Goal: Use online tool/utility

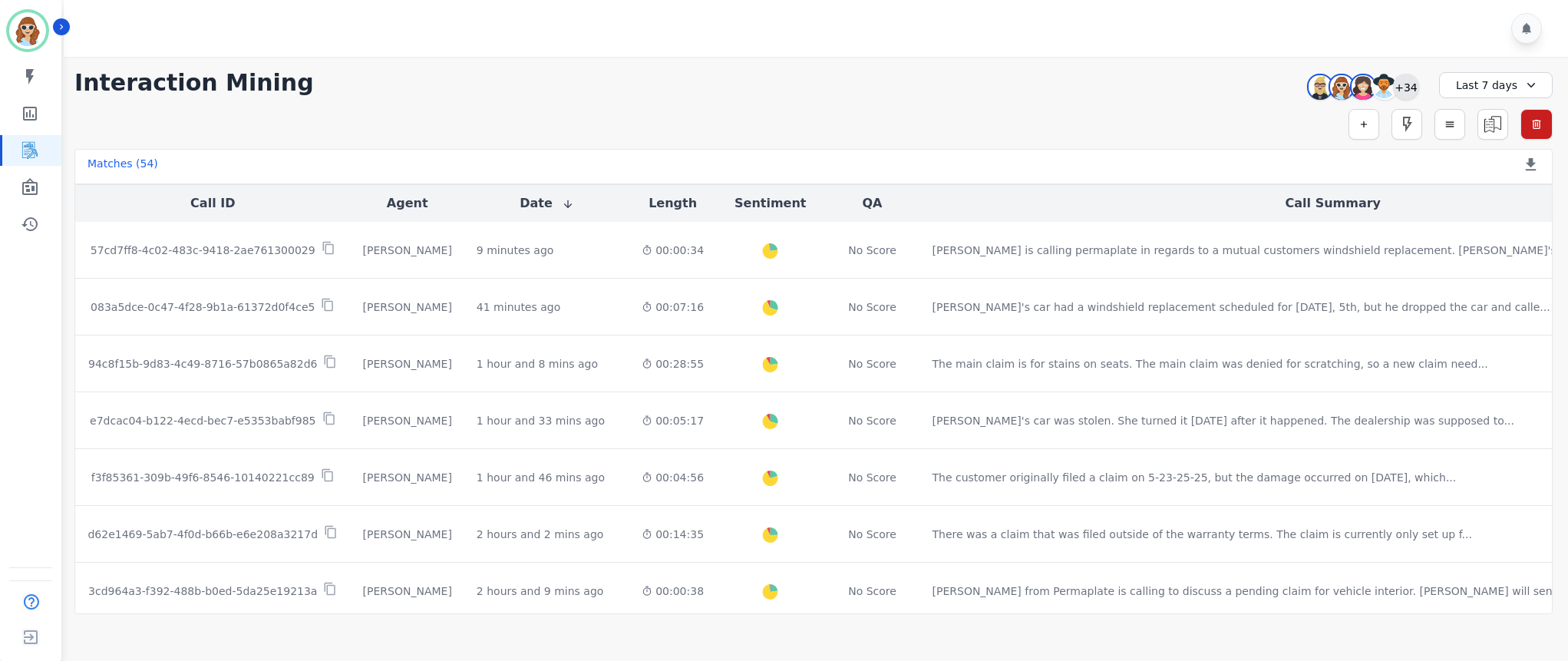
click at [1407, 92] on div "+34" at bounding box center [1406, 86] width 26 height 26
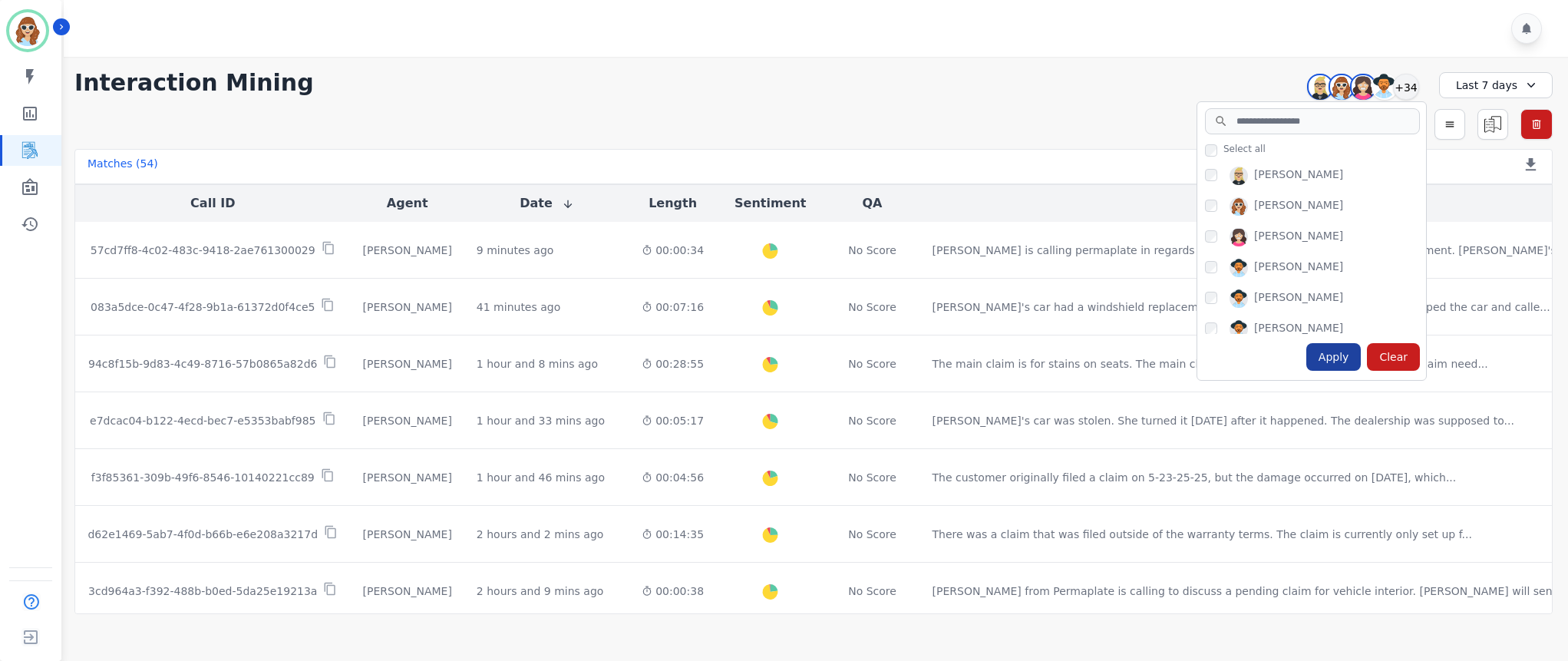
click at [1317, 357] on div "Apply" at bounding box center [1334, 357] width 56 height 28
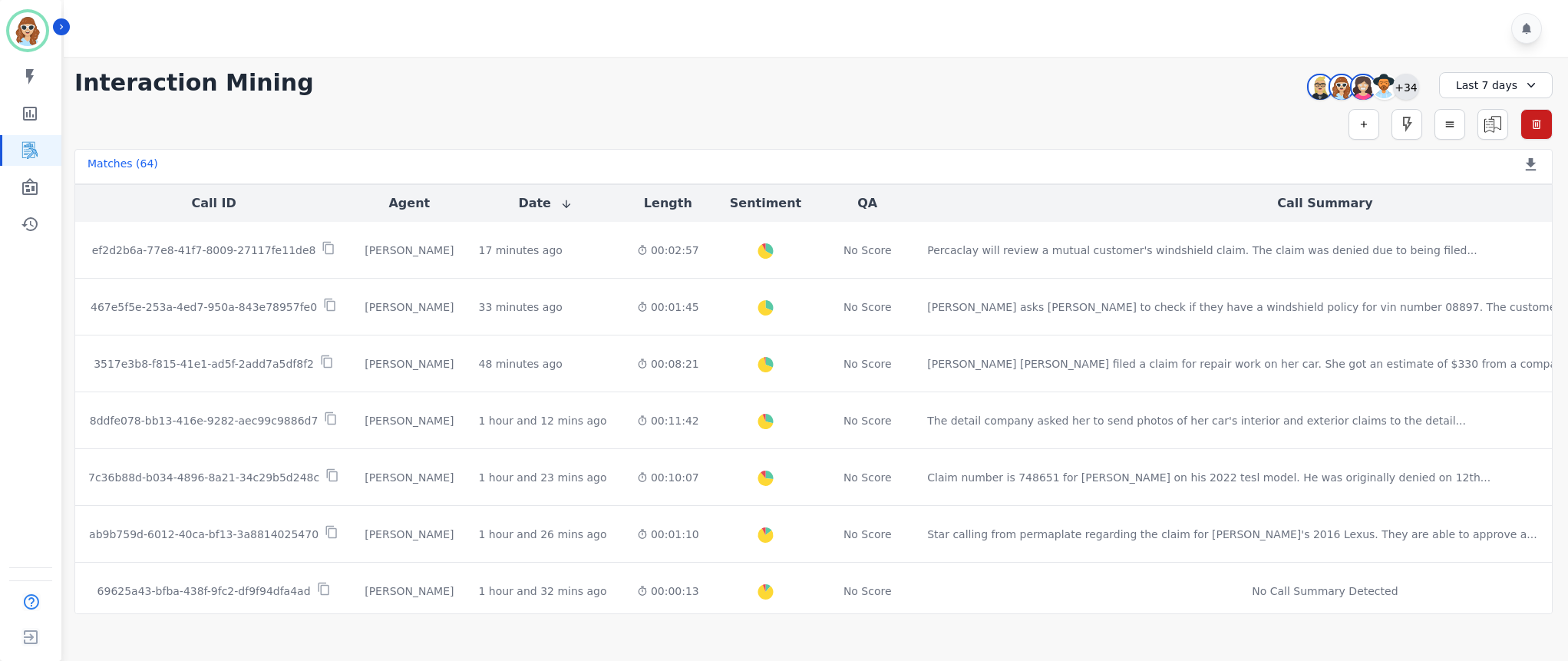
click at [1396, 85] on div "+34" at bounding box center [1406, 86] width 26 height 26
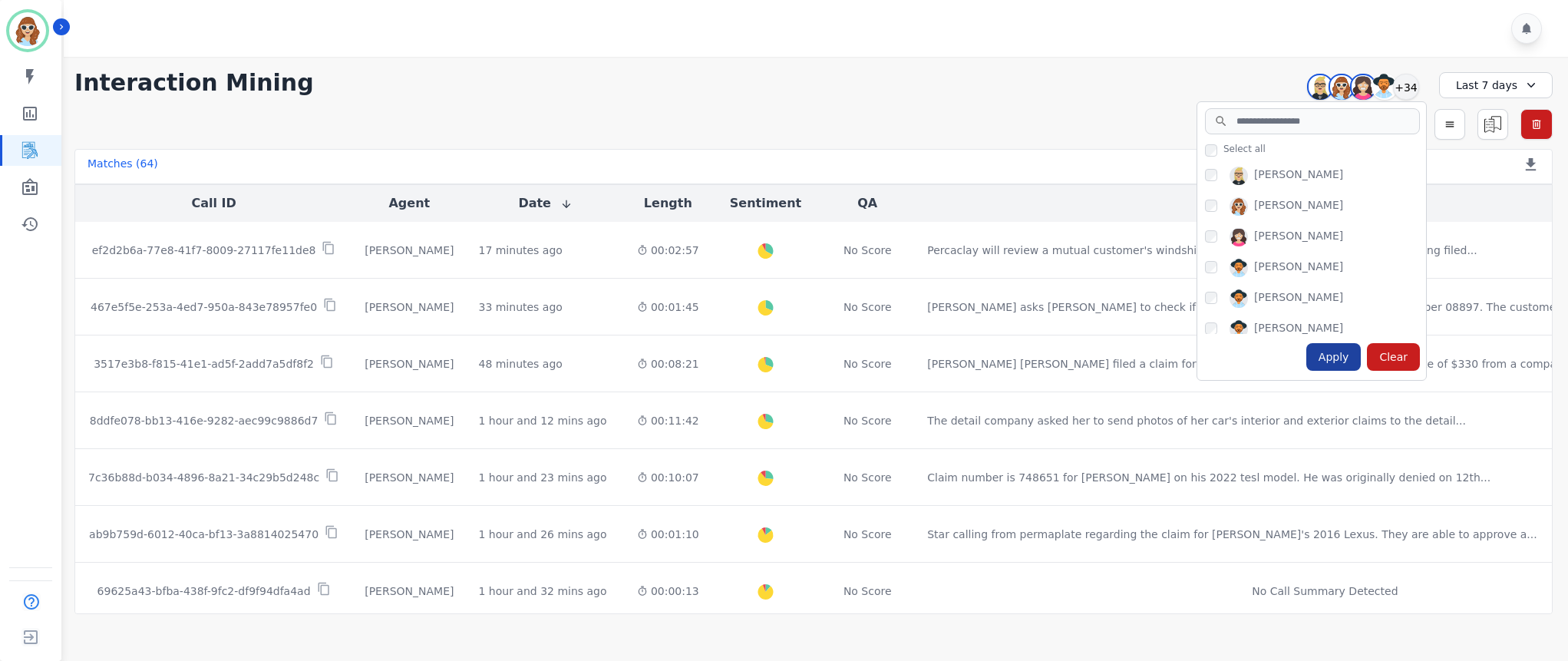
click at [1334, 362] on div "Apply" at bounding box center [1334, 357] width 56 height 28
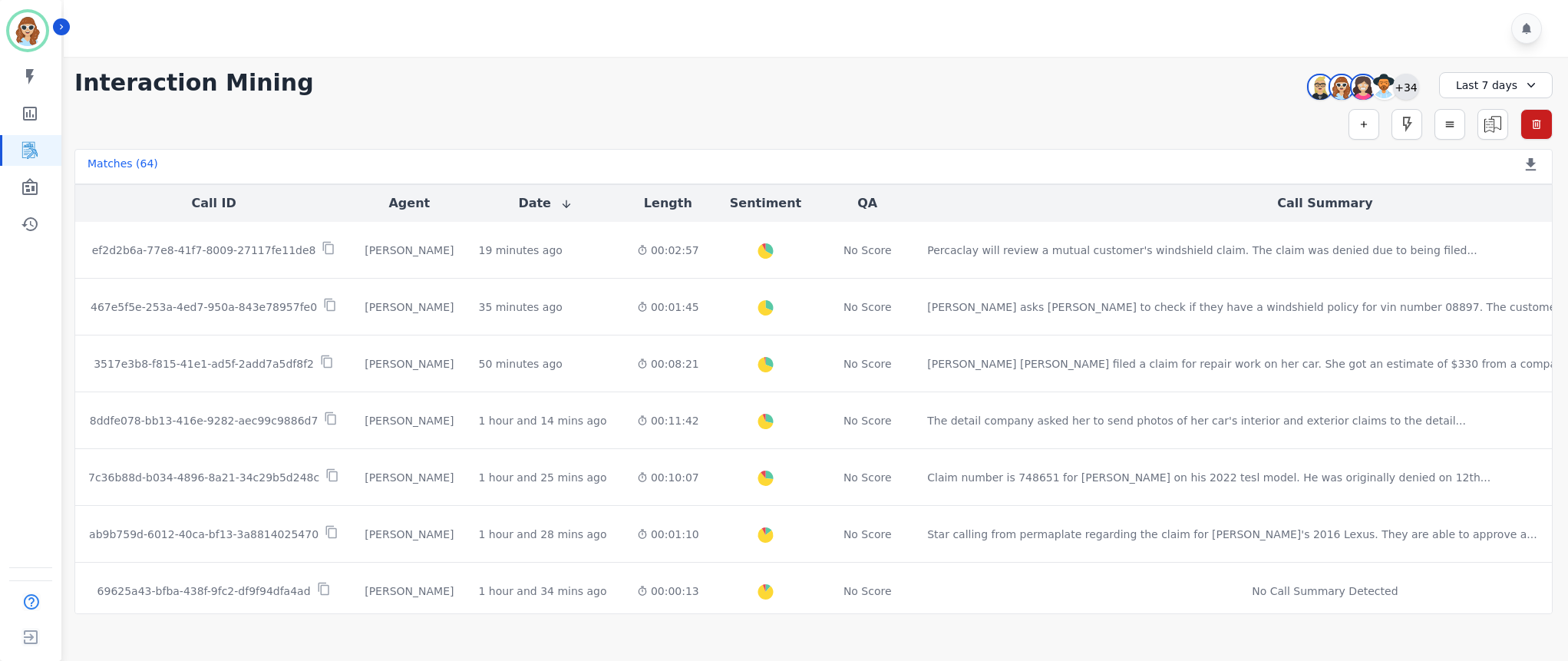
click at [1407, 85] on div "+34" at bounding box center [1406, 86] width 26 height 26
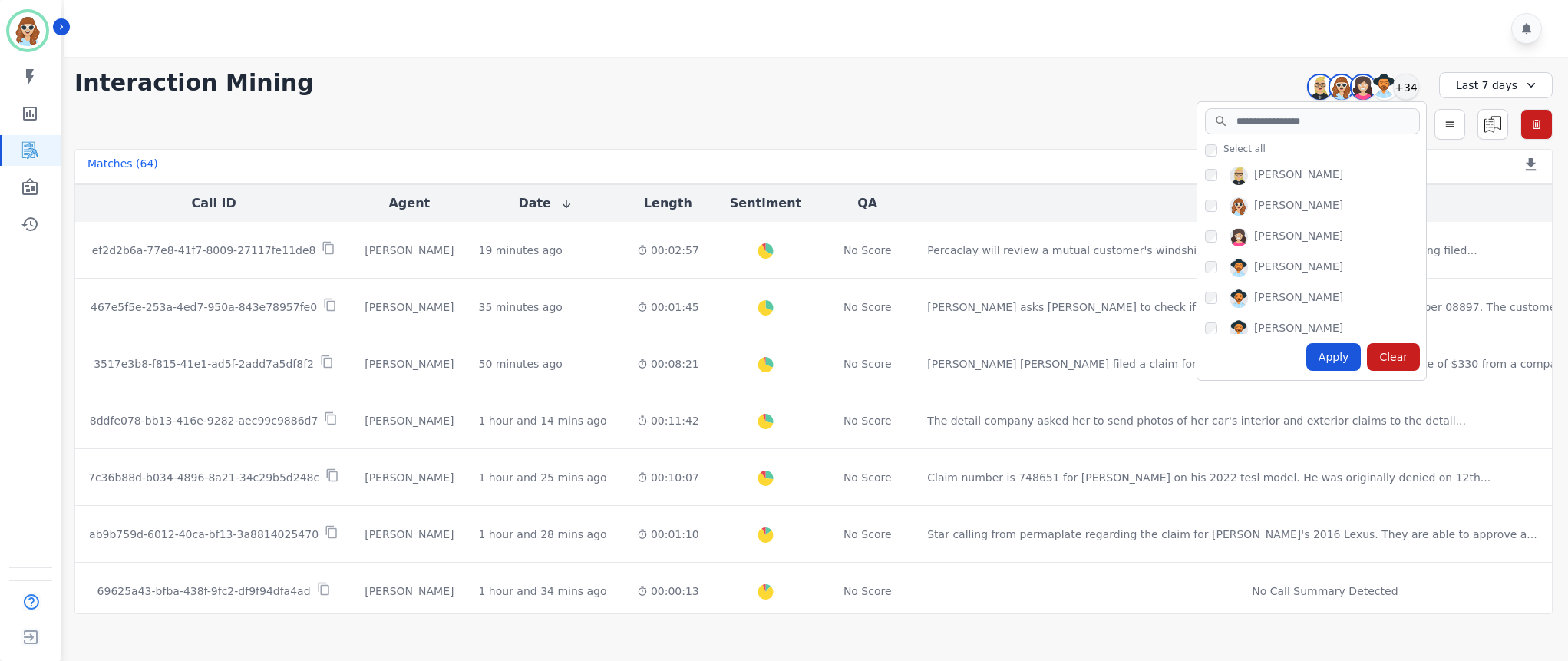
click at [1330, 379] on div "Apply Clear" at bounding box center [1311, 357] width 228 height 46
click at [1330, 362] on div "Apply" at bounding box center [1334, 357] width 56 height 28
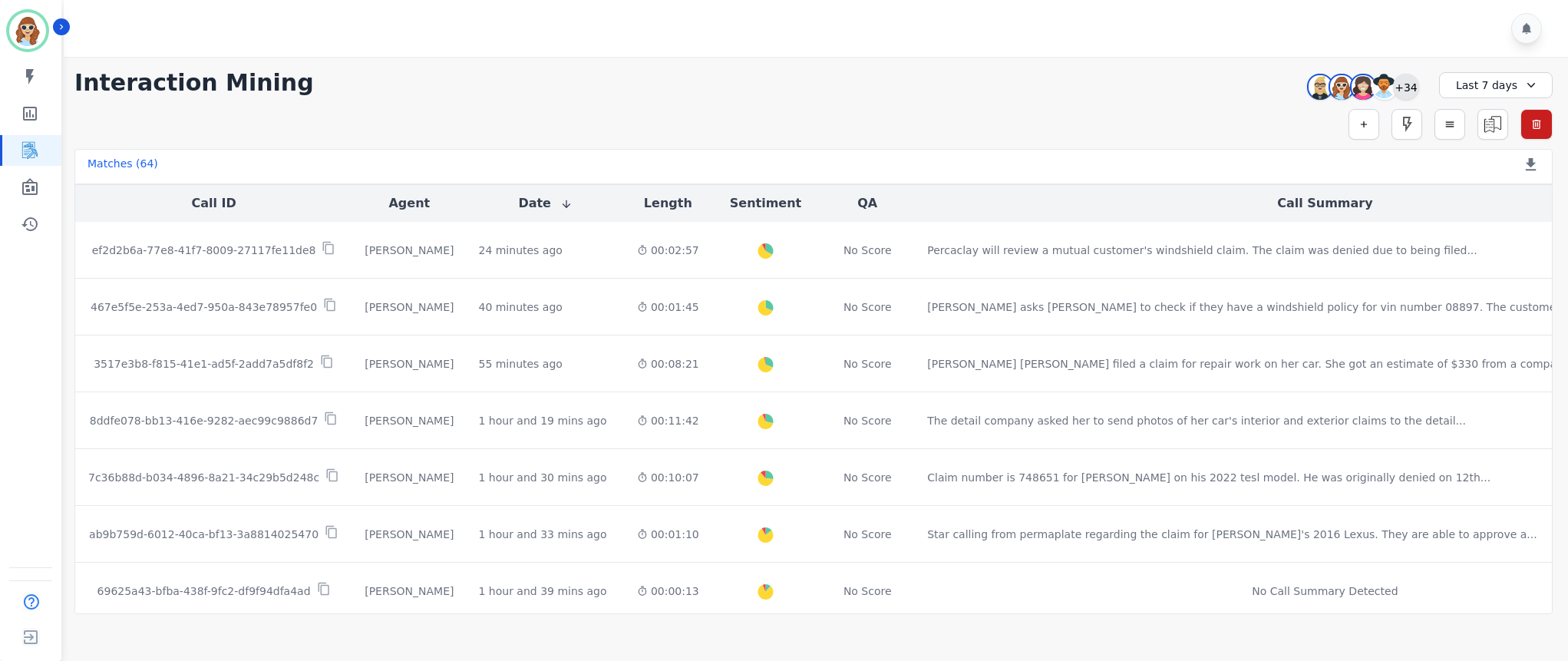
click at [1398, 93] on div "+34" at bounding box center [1406, 86] width 26 height 26
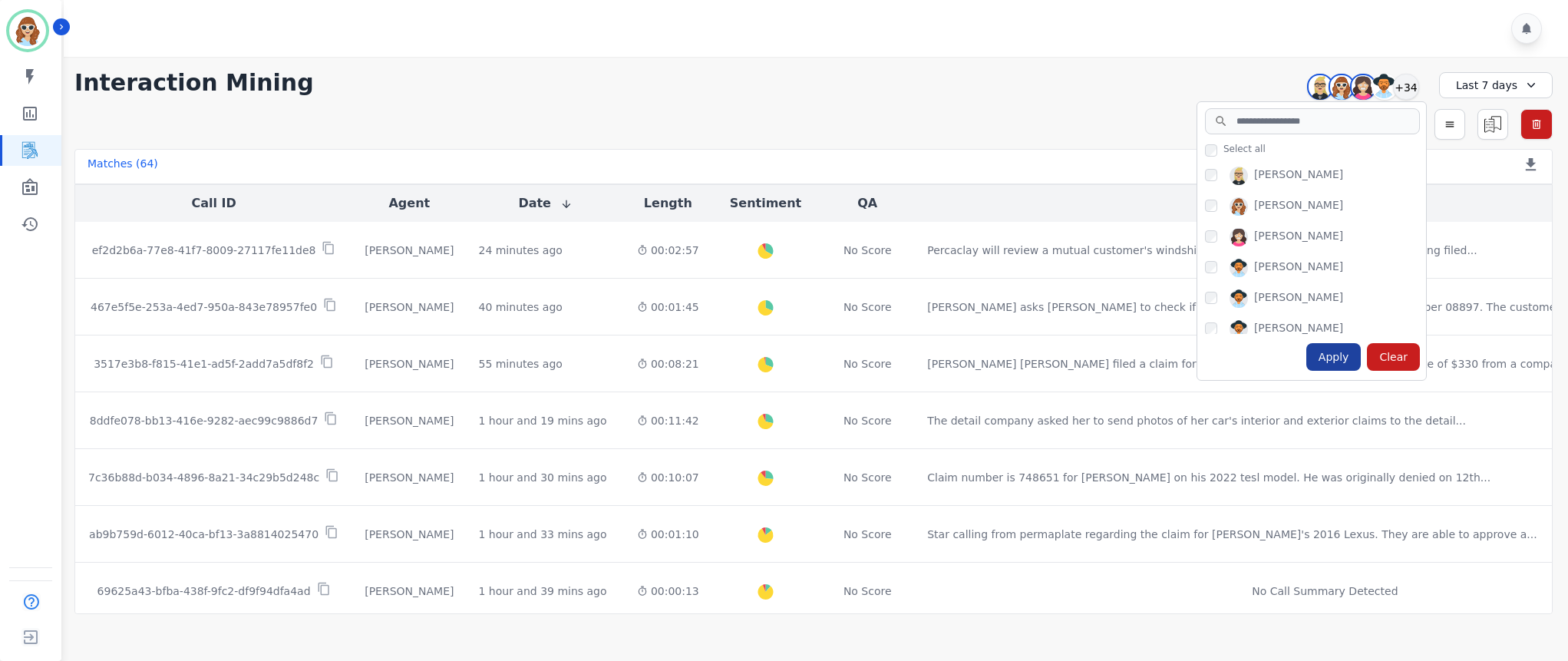
click at [1334, 359] on div "Apply" at bounding box center [1334, 357] width 56 height 28
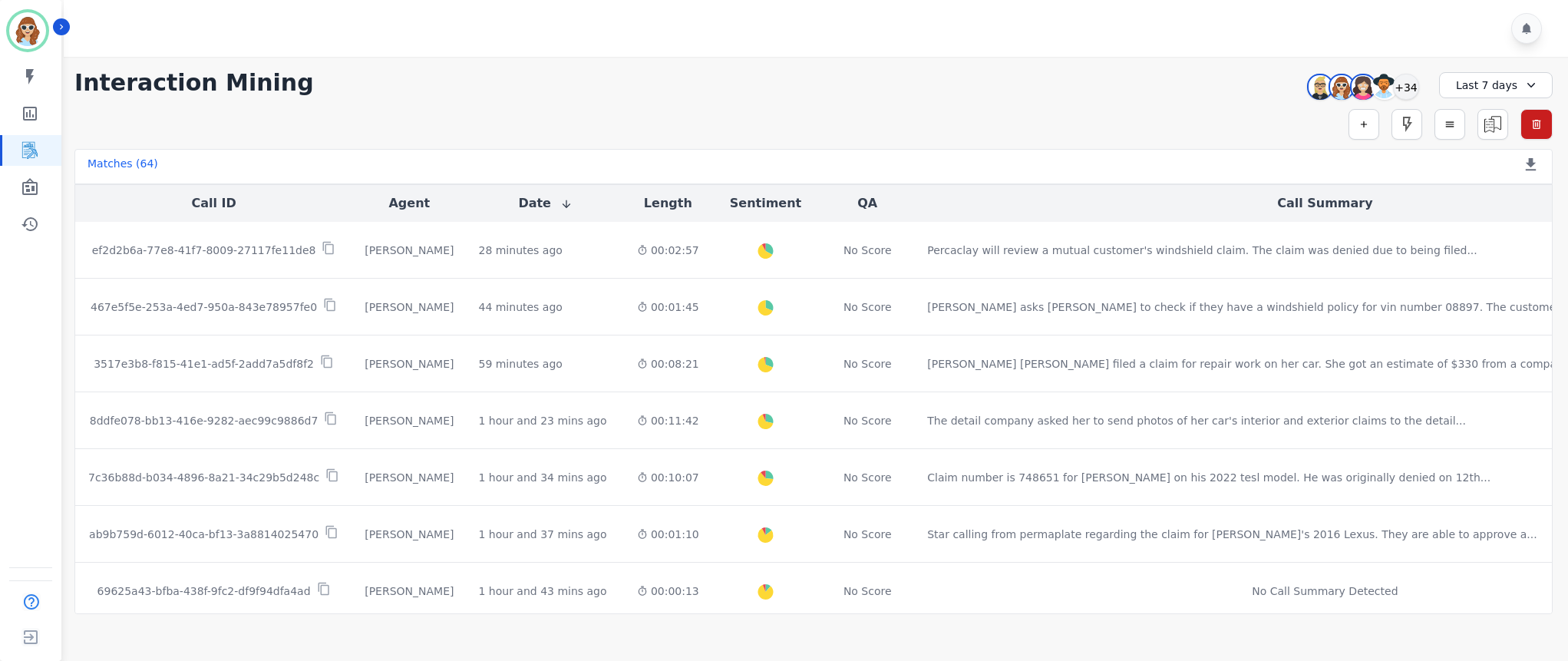
drag, startPoint x: 1204, startPoint y: 67, endPoint x: 1223, endPoint y: 77, distance: 21.5
click at [1210, 71] on div "**********" at bounding box center [814, 335] width 1509 height 558
click at [1407, 77] on div "+34" at bounding box center [1406, 86] width 26 height 26
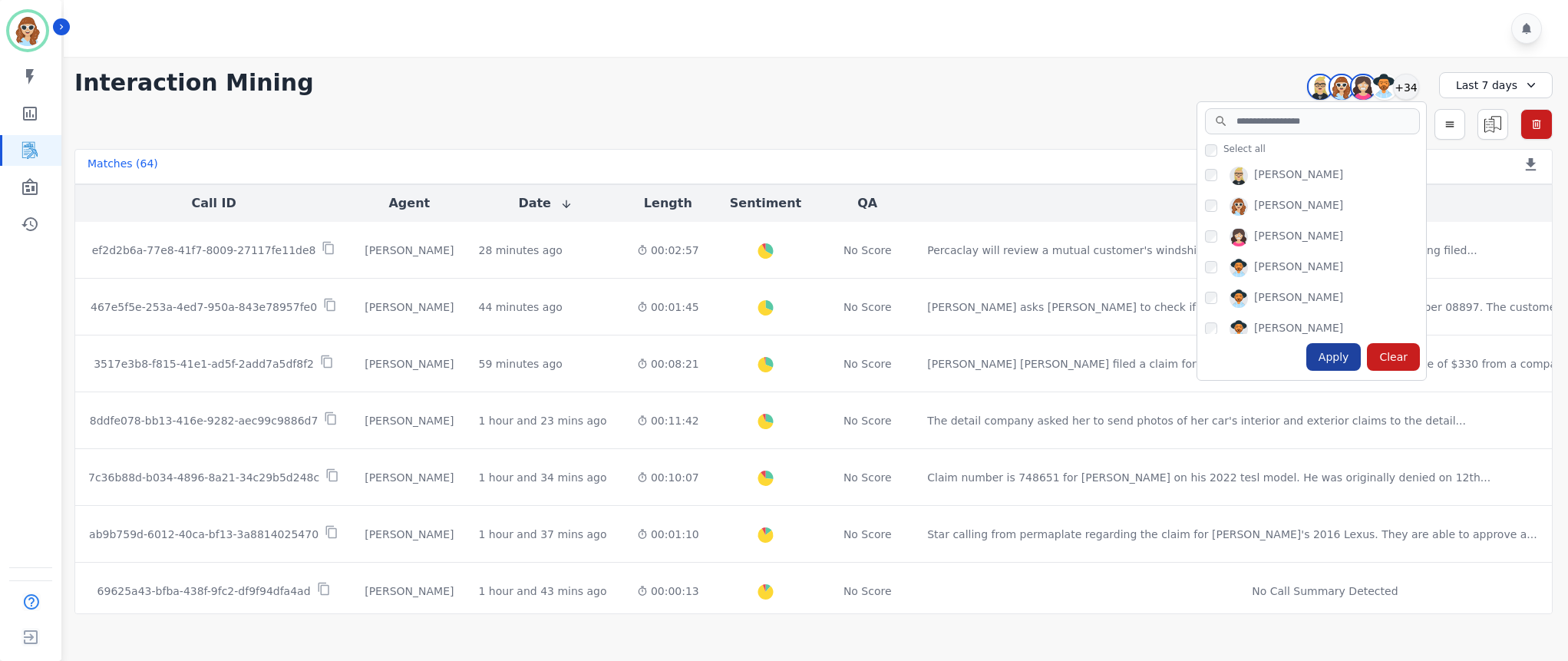
click at [1343, 355] on div "Apply" at bounding box center [1334, 357] width 56 height 28
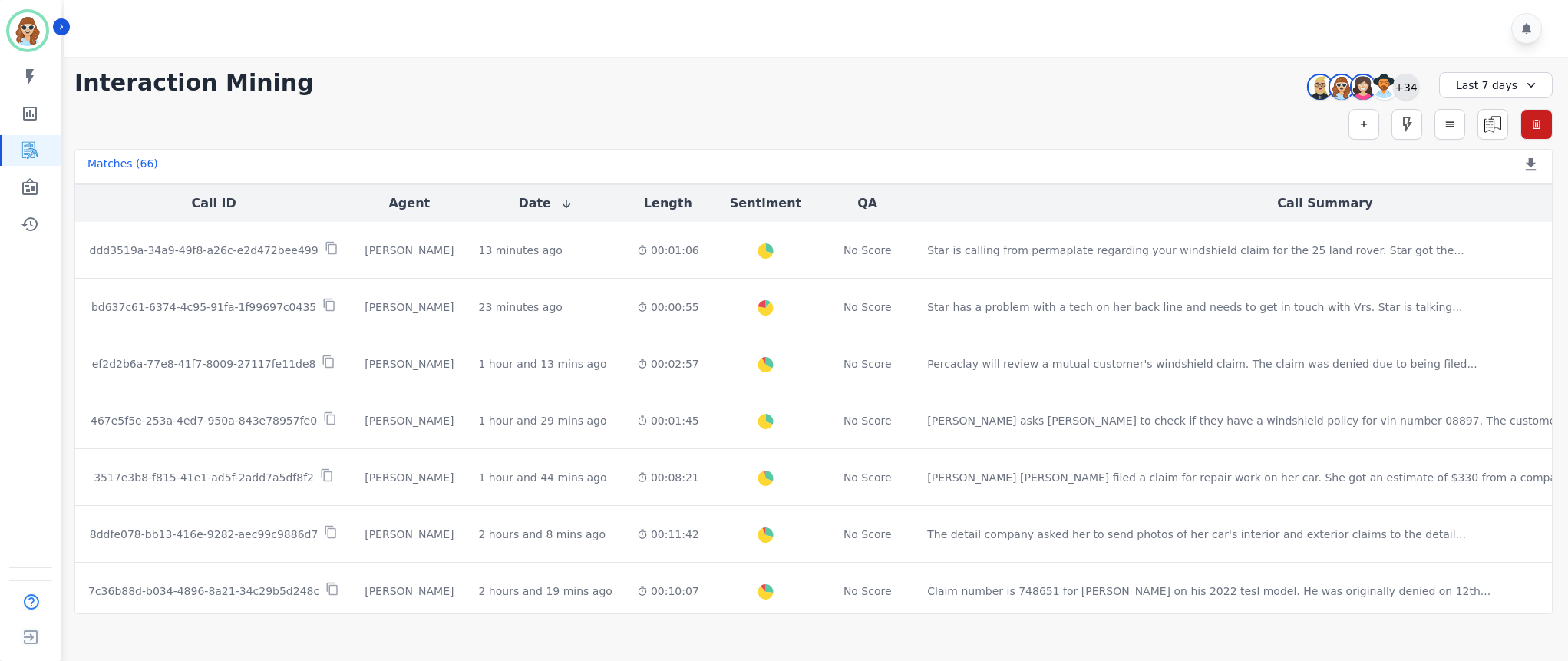
click at [1402, 88] on div "+34" at bounding box center [1406, 86] width 26 height 26
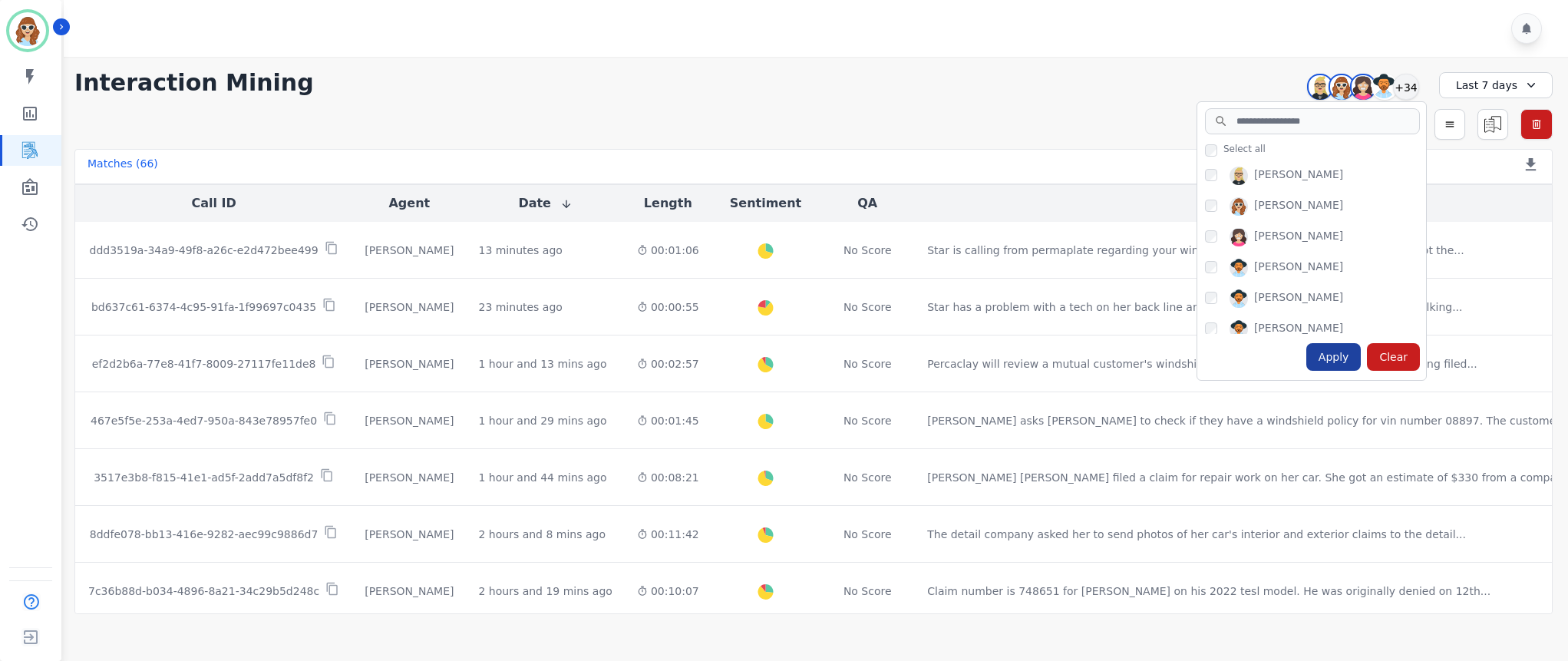
click at [1331, 362] on div "Apply" at bounding box center [1334, 357] width 56 height 28
